Goal: Task Accomplishment & Management: Use online tool/utility

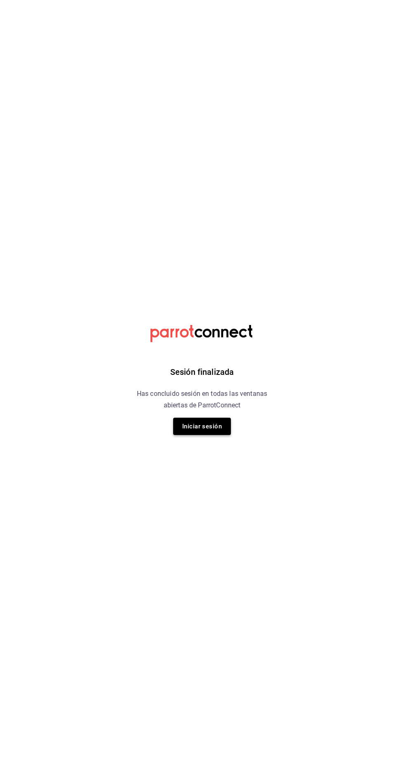
click at [197, 426] on button "Iniciar sesión" at bounding box center [202, 426] width 58 height 17
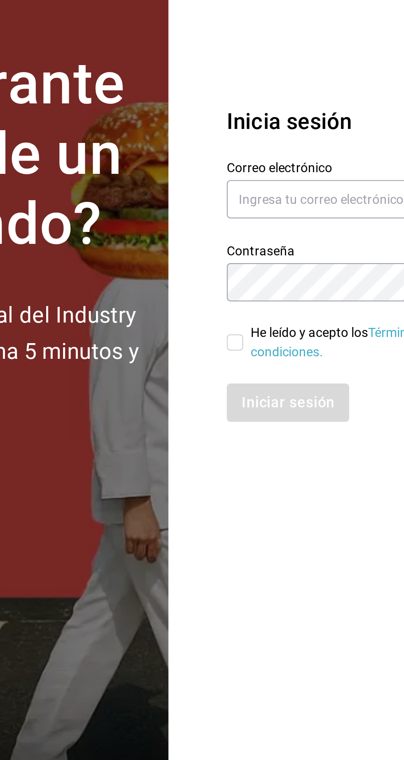
scroll to position [1, 0]
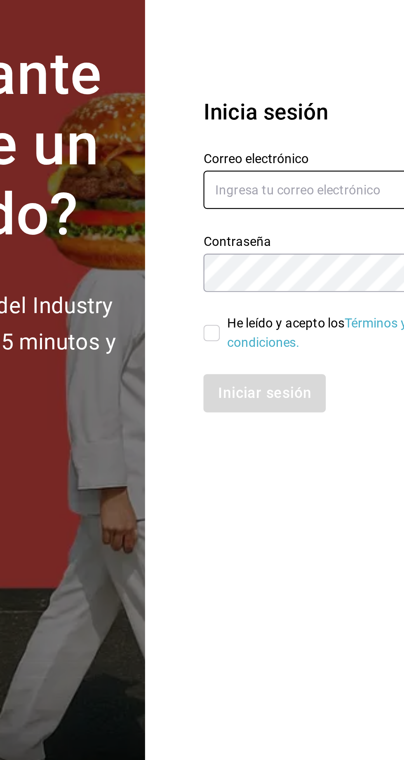
click at [284, 360] on input "text" at bounding box center [326, 350] width 115 height 17
type input "[EMAIL_ADDRESS][DOMAIN_NAME]"
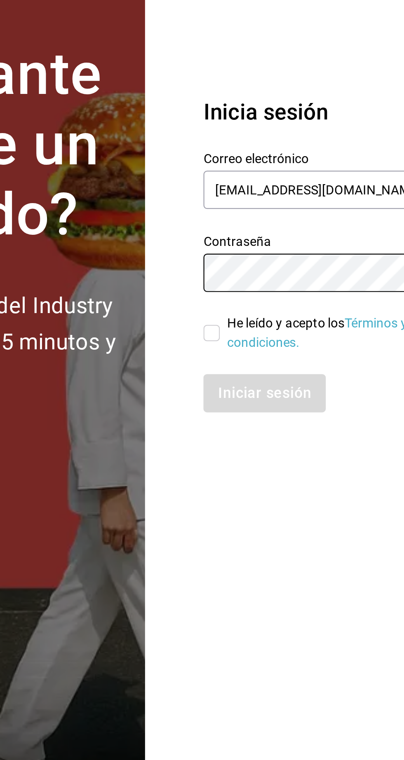
click at [273, 419] on input "He leído y acepto los Términos y condiciones." at bounding box center [272, 415] width 7 height 7
checkbox input "true"
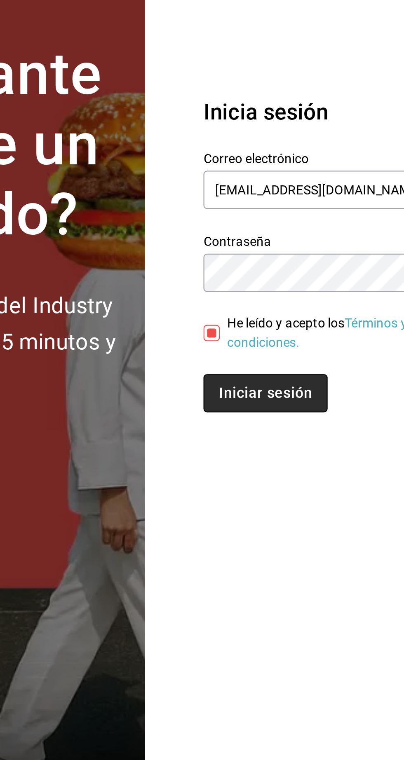
click at [282, 451] on button "Iniciar sesión" at bounding box center [297, 442] width 56 height 17
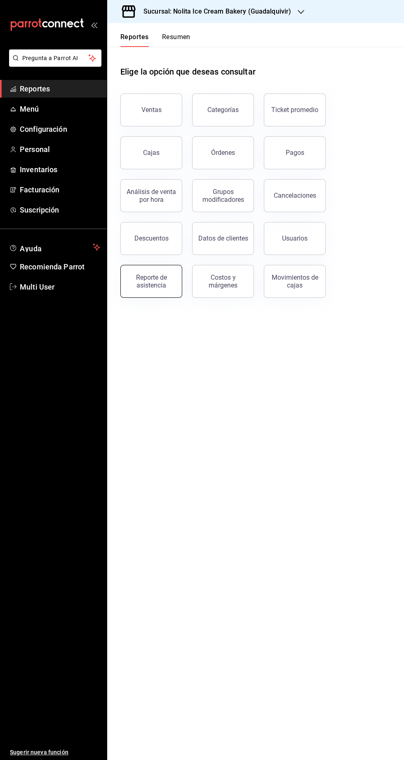
click at [148, 282] on div "Reporte de asistencia" at bounding box center [151, 281] width 51 height 16
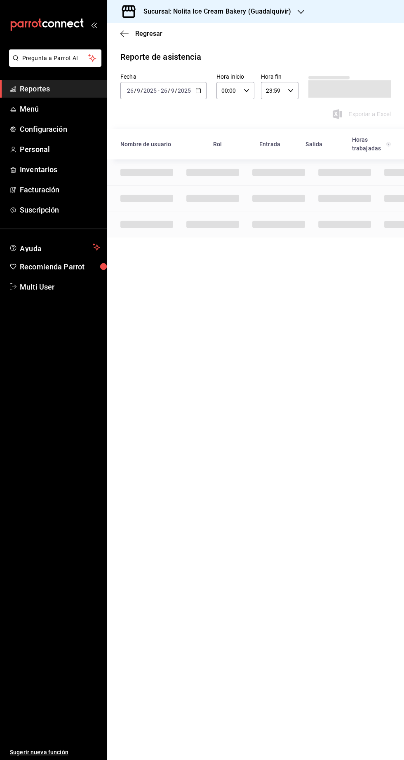
click at [170, 13] on h3 "Sucursal: Nolita Ice Cream Bakery (Guadalquivir)" at bounding box center [214, 12] width 154 height 10
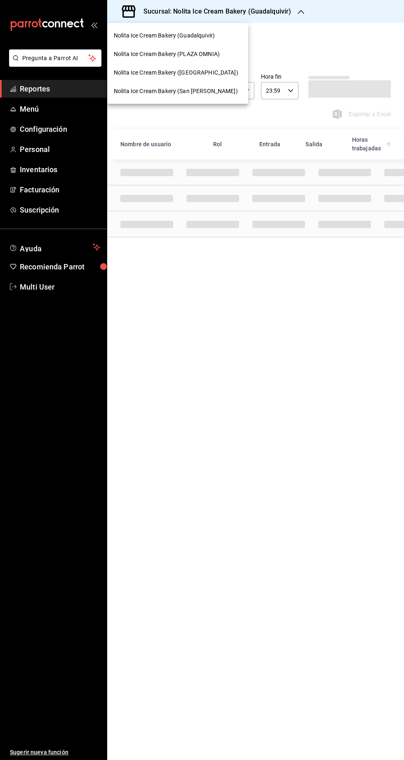
click at [152, 54] on span "Nolita Ice Cream Bakery (PLAZA OMNIA)" at bounding box center [167, 54] width 106 height 9
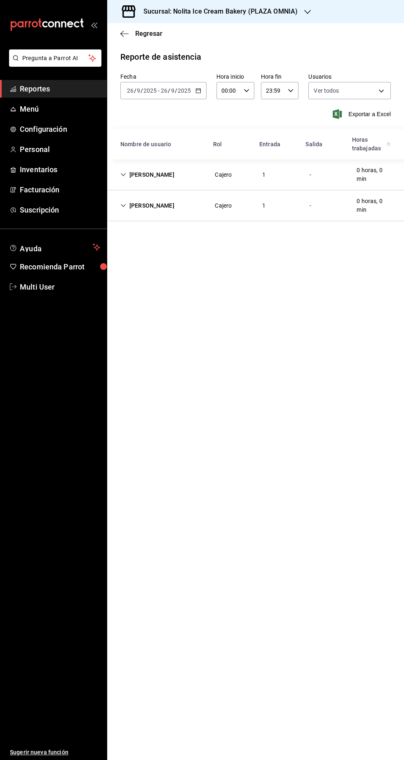
click at [123, 205] on icon "Cell" at bounding box center [123, 206] width 6 height 6
type input "6fbb40f8-9e77-40dd-9547-4f5909e7f566,7fb31379-653a-48c8-a59d-916b0e501286,aa9fc…"
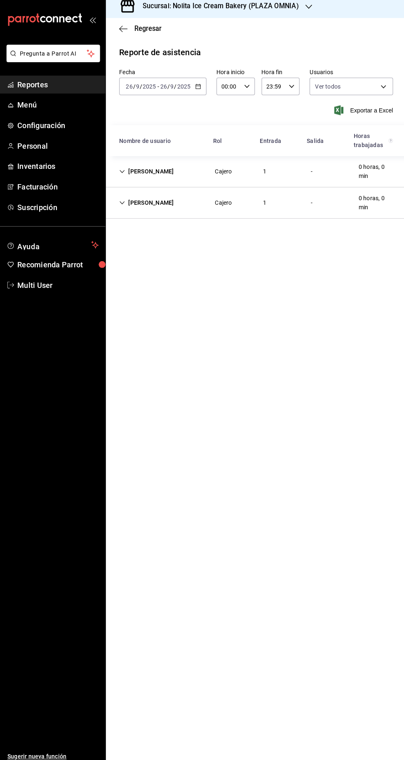
click at [122, 213] on div "Oscar Mendoza Cajero 1 - 0 horas, 0 min" at bounding box center [255, 205] width 297 height 31
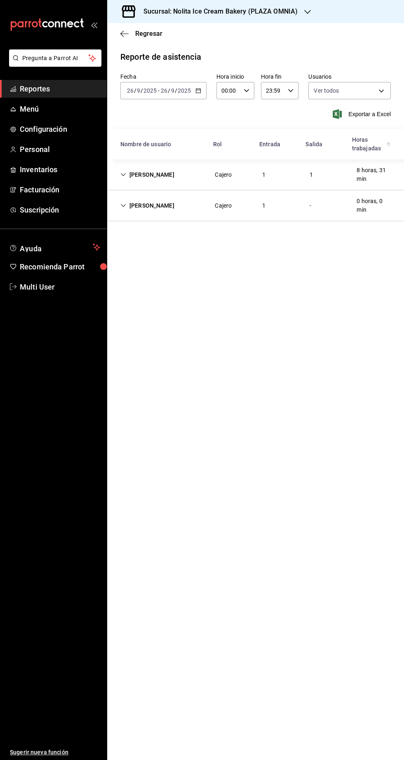
click at [130, 210] on div "[PERSON_NAME]" at bounding box center [147, 205] width 67 height 15
click at [123, 203] on icon "Cell" at bounding box center [123, 206] width 6 height 6
type input "6fbb40f8-9e77-40dd-9547-4f5909e7f566,7fb31379-653a-48c8-a59d-916b0e501286,aa9fc…"
